Goal: Transaction & Acquisition: Purchase product/service

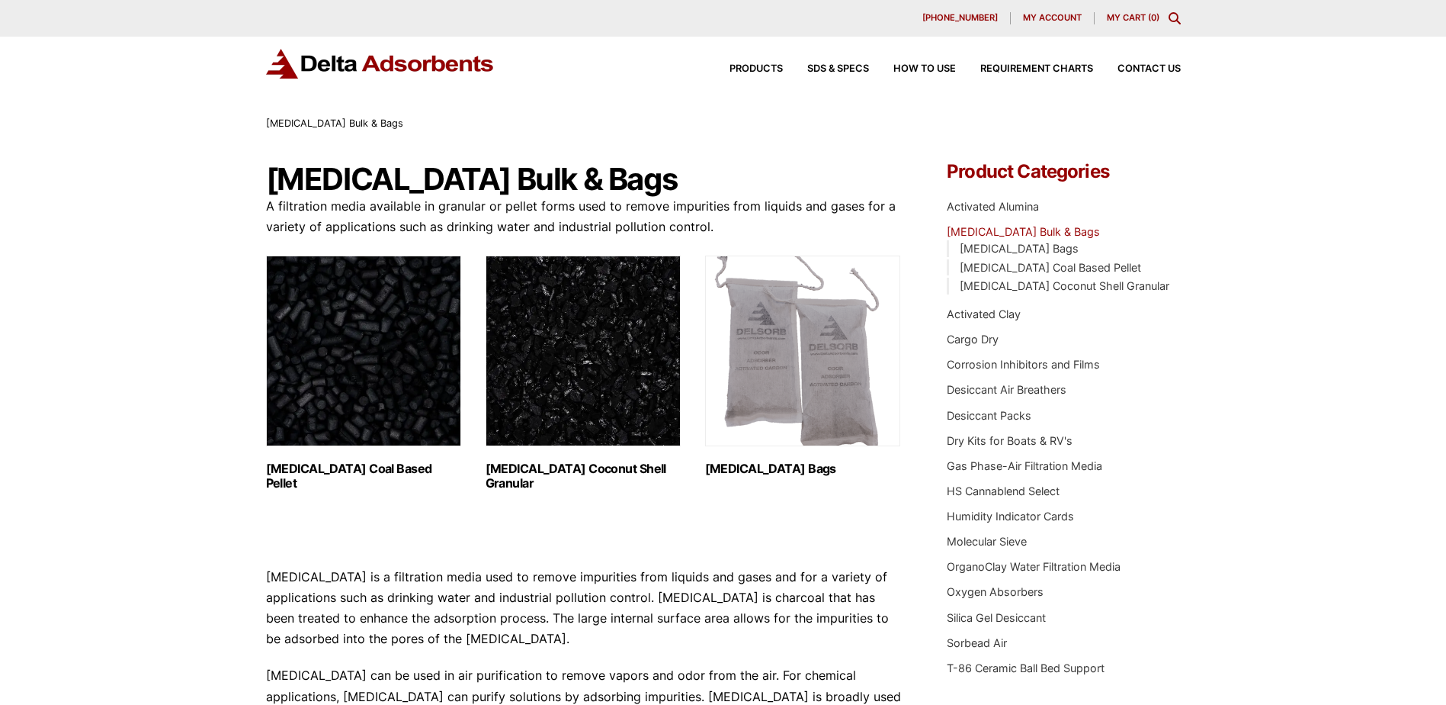
click at [326, 474] on h2 "[MEDICAL_DATA] Coal Based Pellet (1)" at bounding box center [363, 475] width 195 height 29
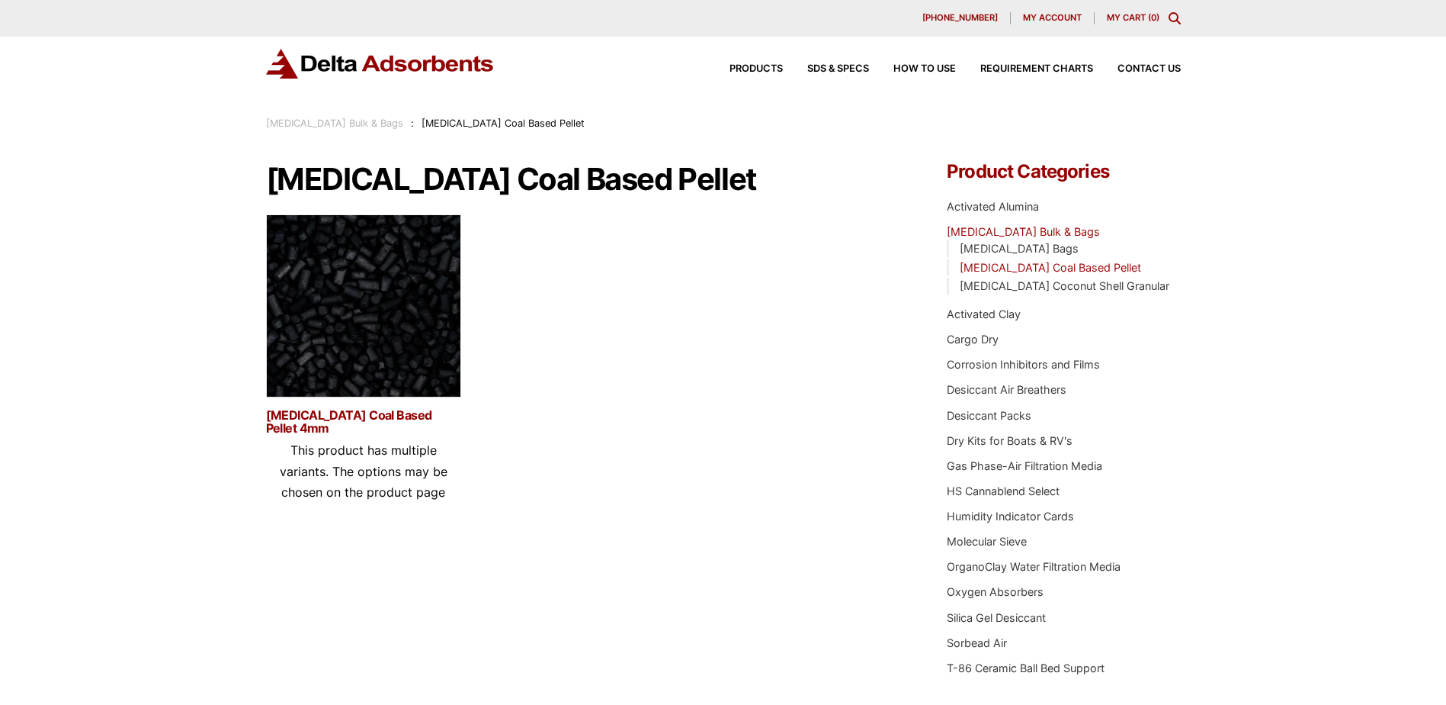
click at [357, 418] on link "Activated Carbon Coal Based Pellet 4mm" at bounding box center [363, 422] width 195 height 26
